Goal: Transaction & Acquisition: Purchase product/service

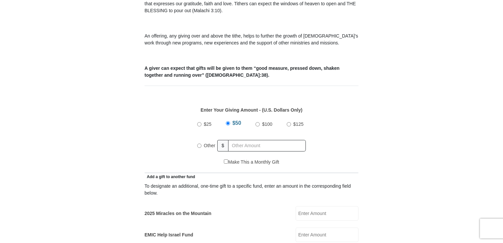
scroll to position [224, 0]
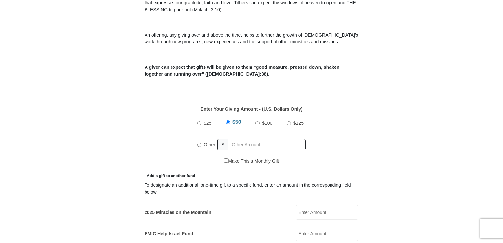
click at [156, 209] on label "2025 Miracles on the Mountain" at bounding box center [178, 212] width 67 height 7
click at [296, 205] on input "2025 Miracles on the Mountain" at bounding box center [327, 212] width 63 height 14
click at [306, 205] on input "2025 Miracles on the Mountain" at bounding box center [327, 212] width 63 height 14
type input "100"
drag, startPoint x: 228, startPoint y: 113, endPoint x: 351, endPoint y: 94, distance: 125.0
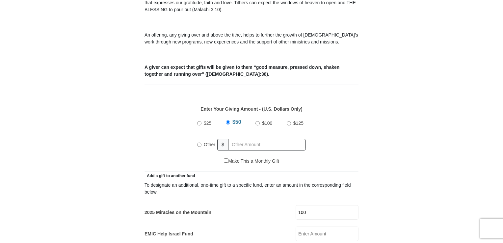
click at [351, 99] on div "Enter Your Giving Amount - (U.S. Dollars Only) Amount must be a valid number Th…" at bounding box center [252, 128] width 214 height 59
click at [184, 115] on div "$25 $50 $100 $125 Other $" at bounding box center [251, 136] width 207 height 43
click at [178, 115] on div "$25 $50 $100 $125 Other $" at bounding box center [251, 136] width 207 height 43
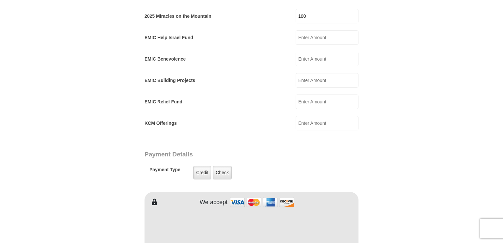
scroll to position [422, 0]
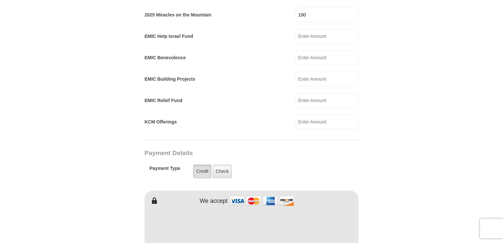
click at [199, 165] on label "Credit" at bounding box center [202, 172] width 18 height 14
click at [0, 0] on input "Credit" at bounding box center [0, 0] width 0 height 0
click at [203, 165] on label "Credit" at bounding box center [202, 172] width 18 height 14
click at [0, 0] on input "Credit" at bounding box center [0, 0] width 0 height 0
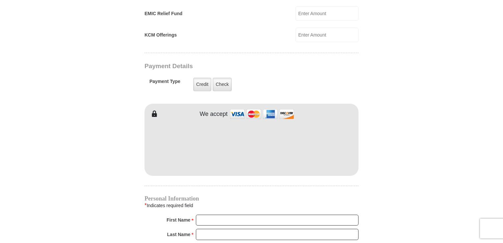
scroll to position [513, 0]
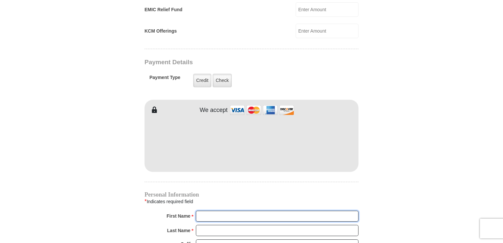
click at [199, 211] on input "First Name *" at bounding box center [277, 216] width 163 height 11
type input "[PERSON_NAME]"
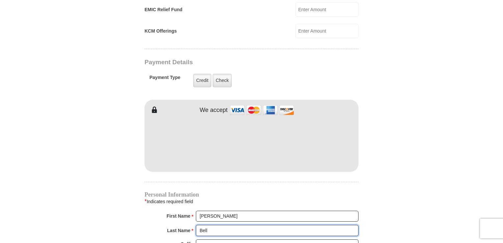
type input "Bell"
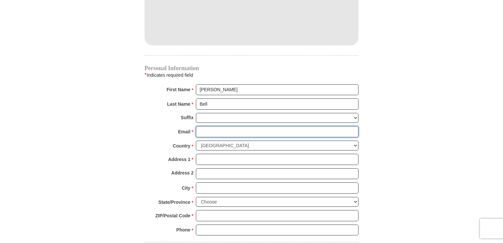
scroll to position [640, 0]
type input "[EMAIL_ADDRESS][DOMAIN_NAME]"
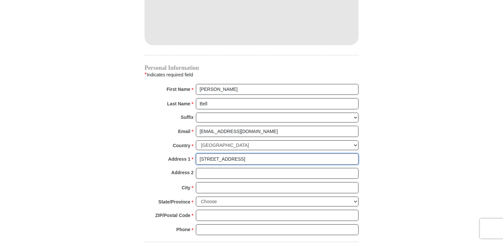
type input "[STREET_ADDRESS]"
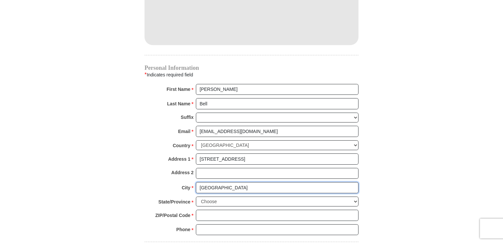
type input "[GEOGRAPHIC_DATA]"
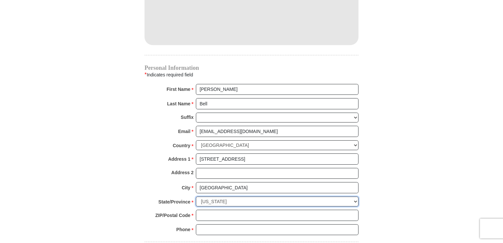
select select "CA"
type input "94571"
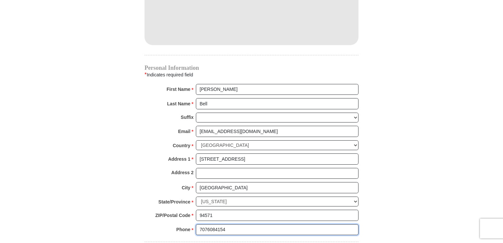
type input "7076084154"
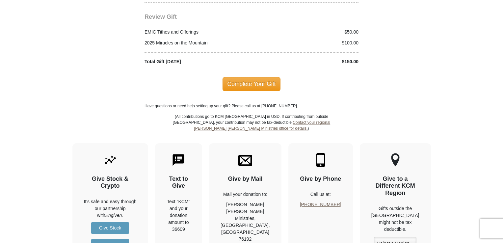
scroll to position [867, 0]
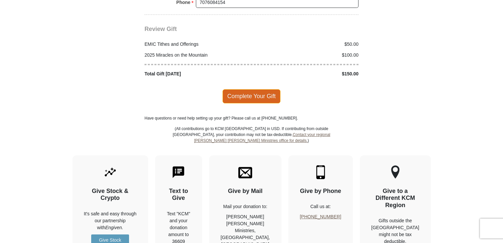
click at [250, 89] on span "Complete Your Gift" at bounding box center [252, 96] width 58 height 14
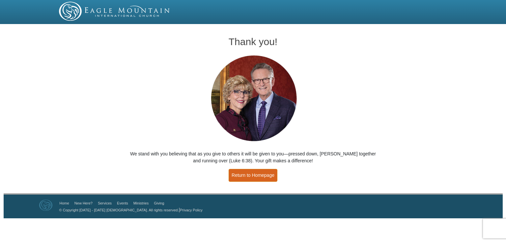
click at [262, 175] on link "Return to Homepage" at bounding box center [253, 175] width 49 height 13
